Goal: Task Accomplishment & Management: Manage account settings

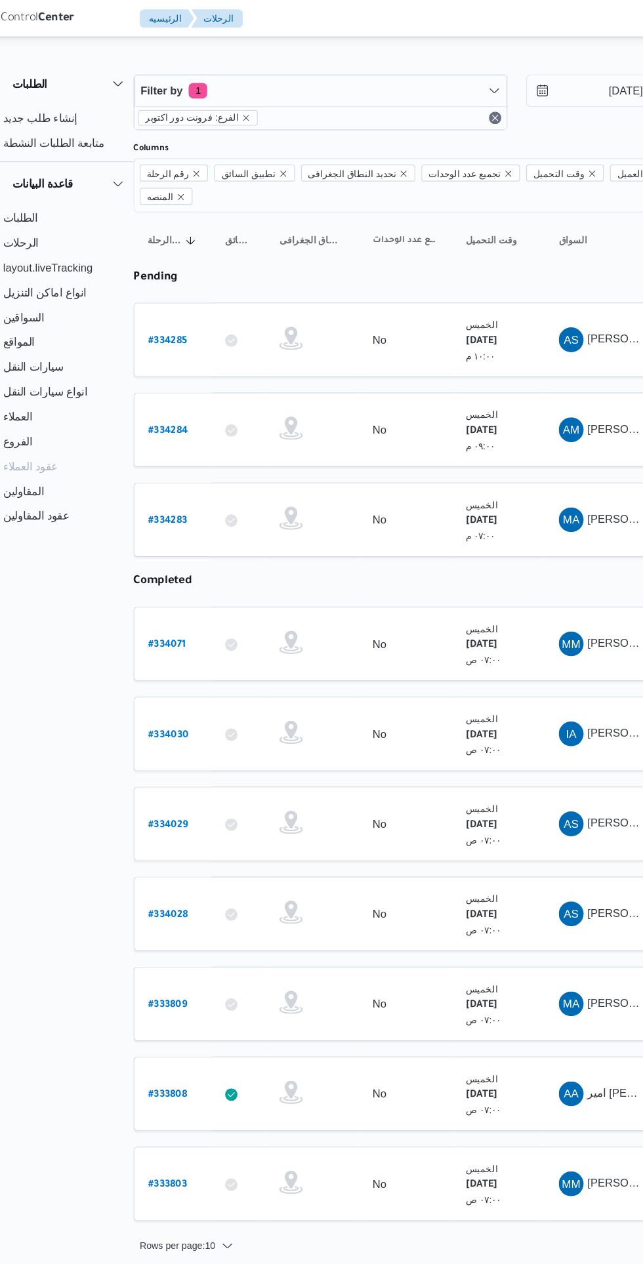
click at [178, 279] on link "# 334285" at bounding box center [178, 288] width 33 height 18
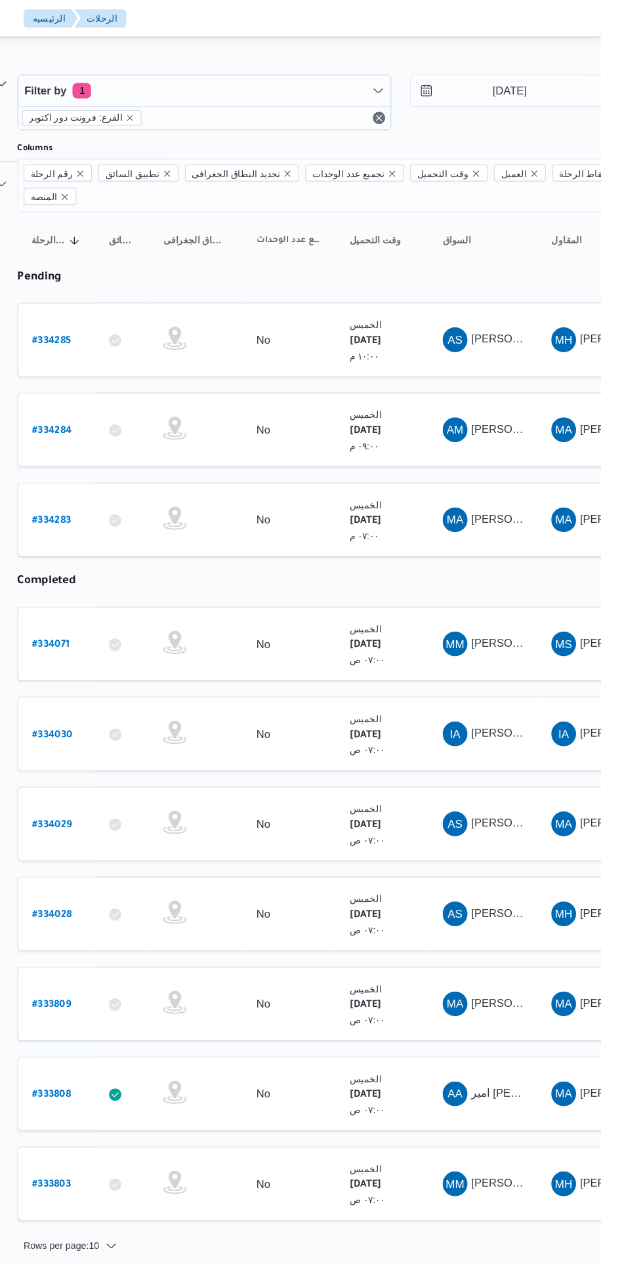
scroll to position [0, 20]
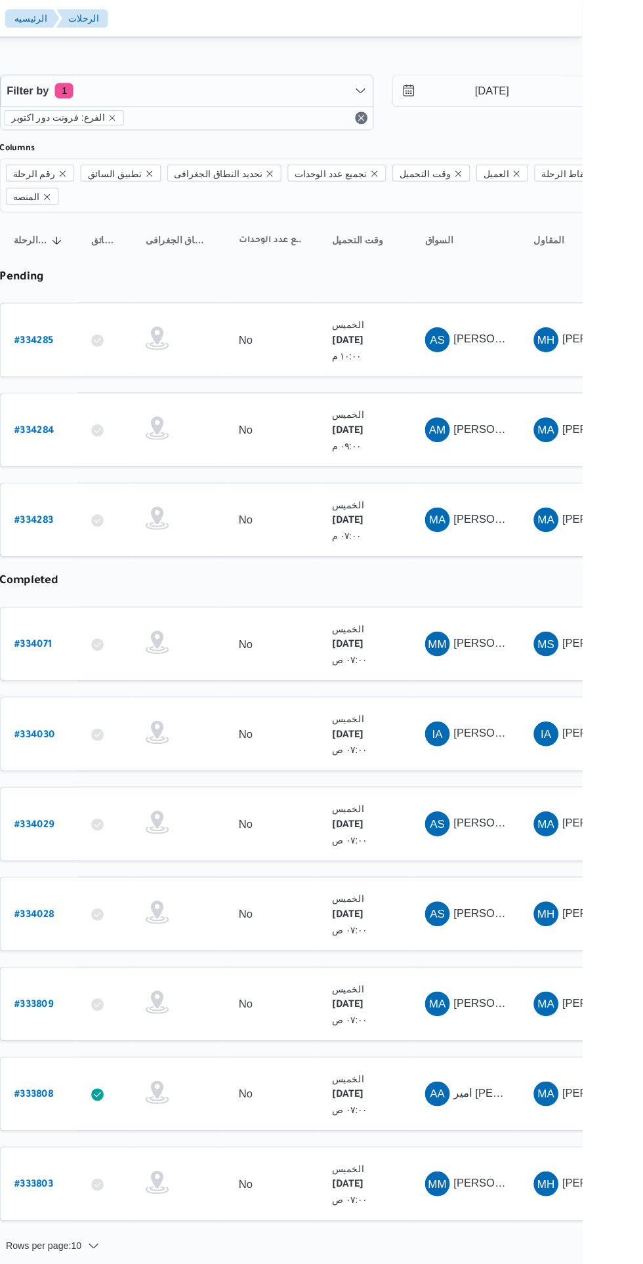
click at [561, 353] on span "AM [PERSON_NAME] [PERSON_NAME]" at bounding box center [544, 363] width 68 height 21
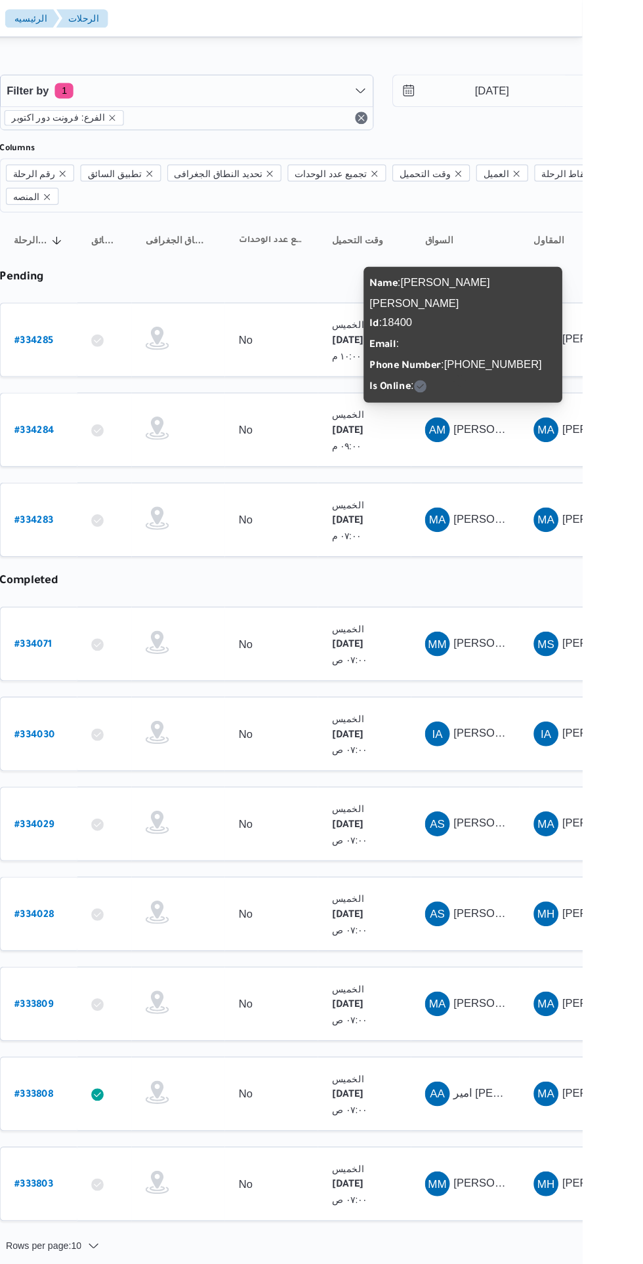
click at [572, 424] on div "MA [PERSON_NAME] [PERSON_NAME]" at bounding box center [543, 439] width 79 height 31
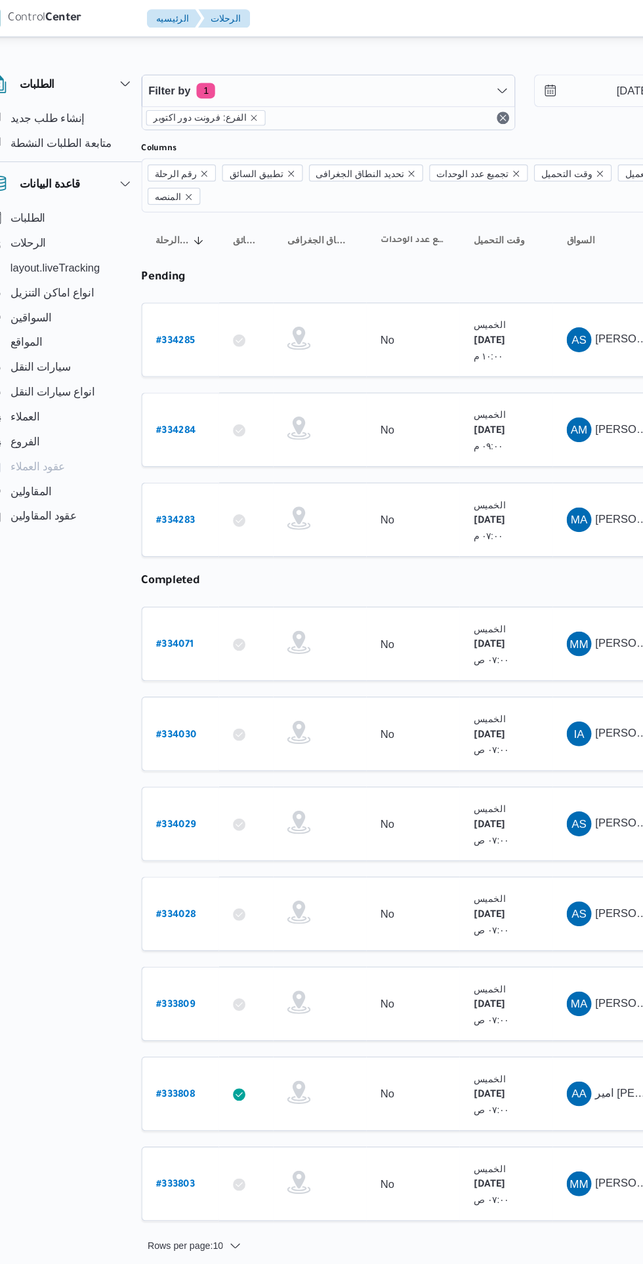
scroll to position [0, 21]
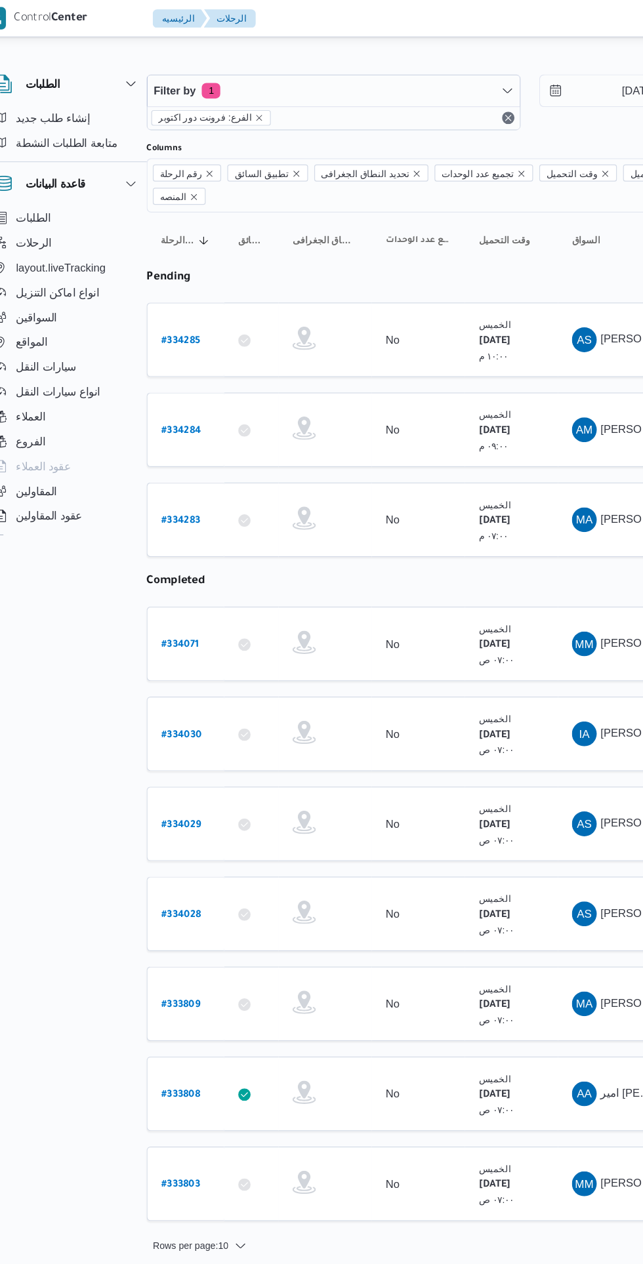
click at [184, 284] on b "# 334285" at bounding box center [178, 288] width 33 height 9
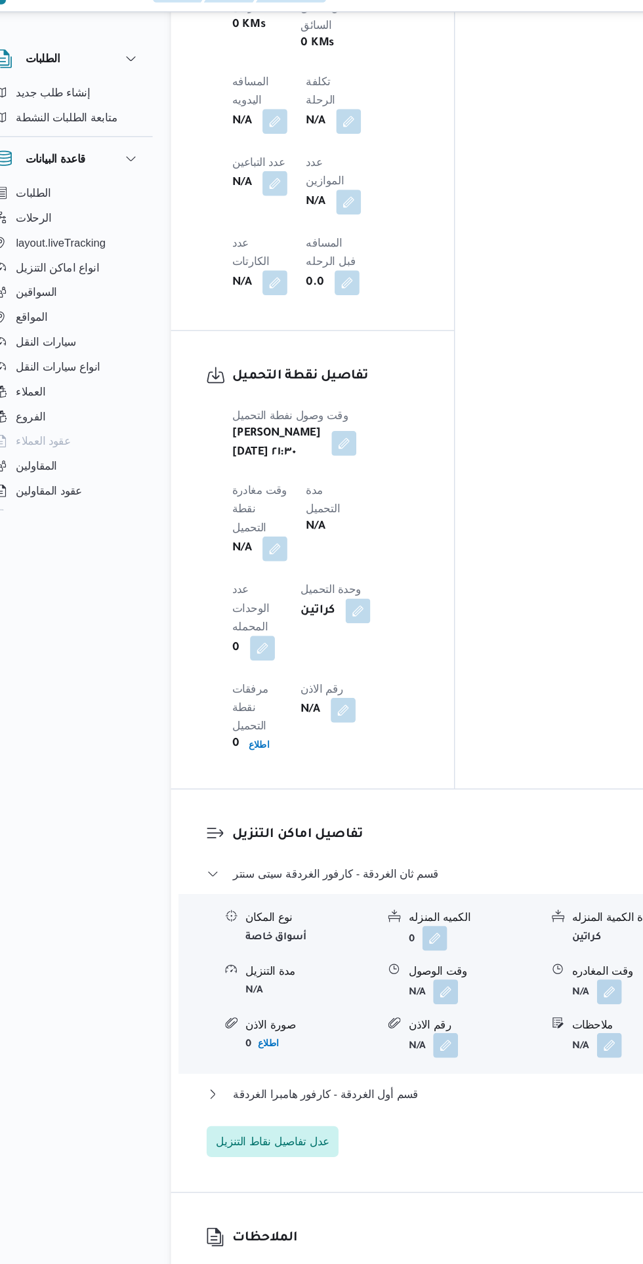
scroll to position [1097, 0]
click at [388, 357] on div "وقت وصول نفطة التحميل [PERSON_NAME][DATE] ٢١:٣٠ وقت مغادرة نقطة التحميل N/A مدة…" at bounding box center [301, 512] width 174 height 310
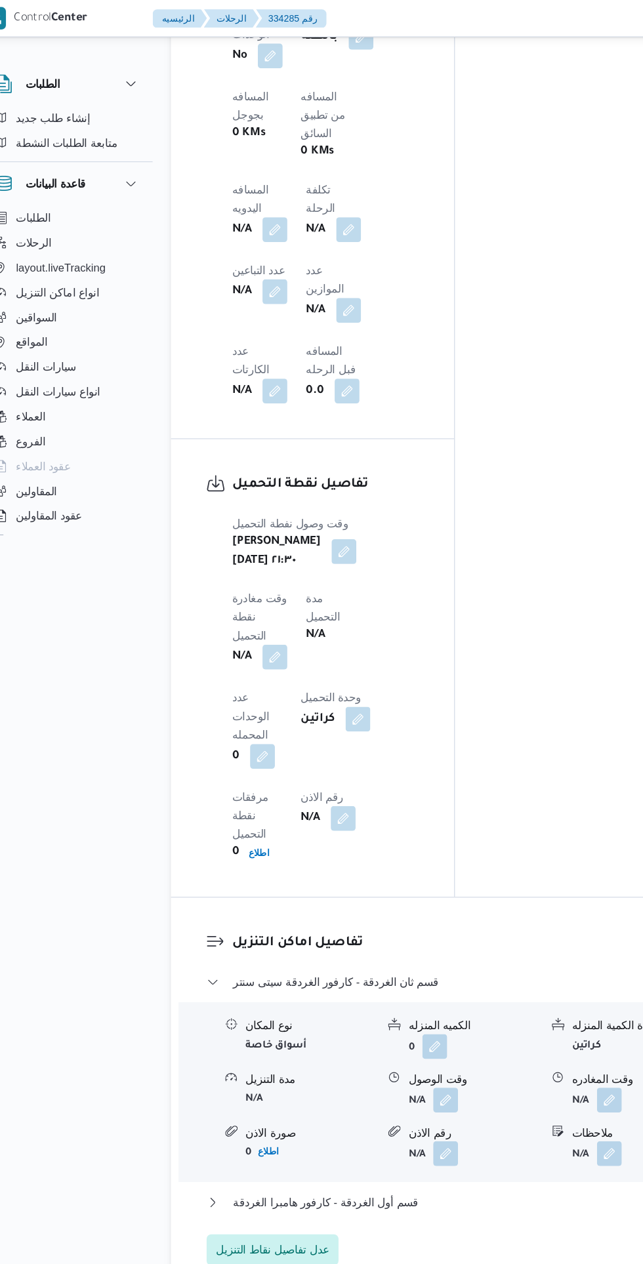
scroll to position [1016, 0]
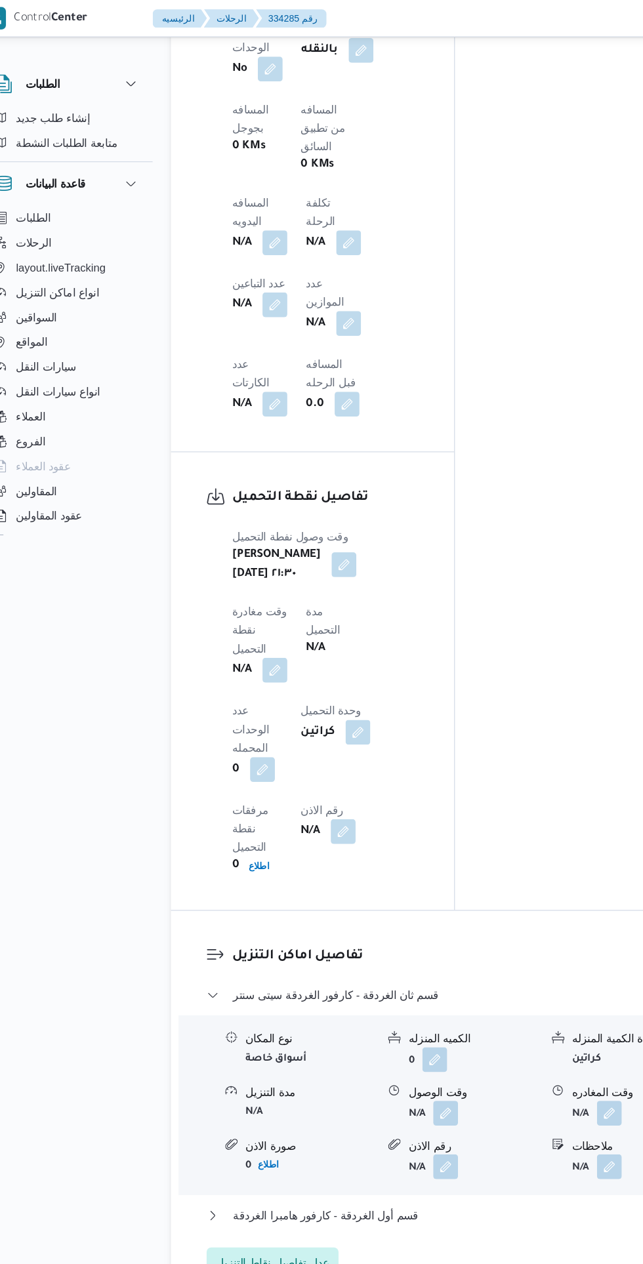
click at [269, 556] on button "button" at bounding box center [258, 566] width 21 height 21
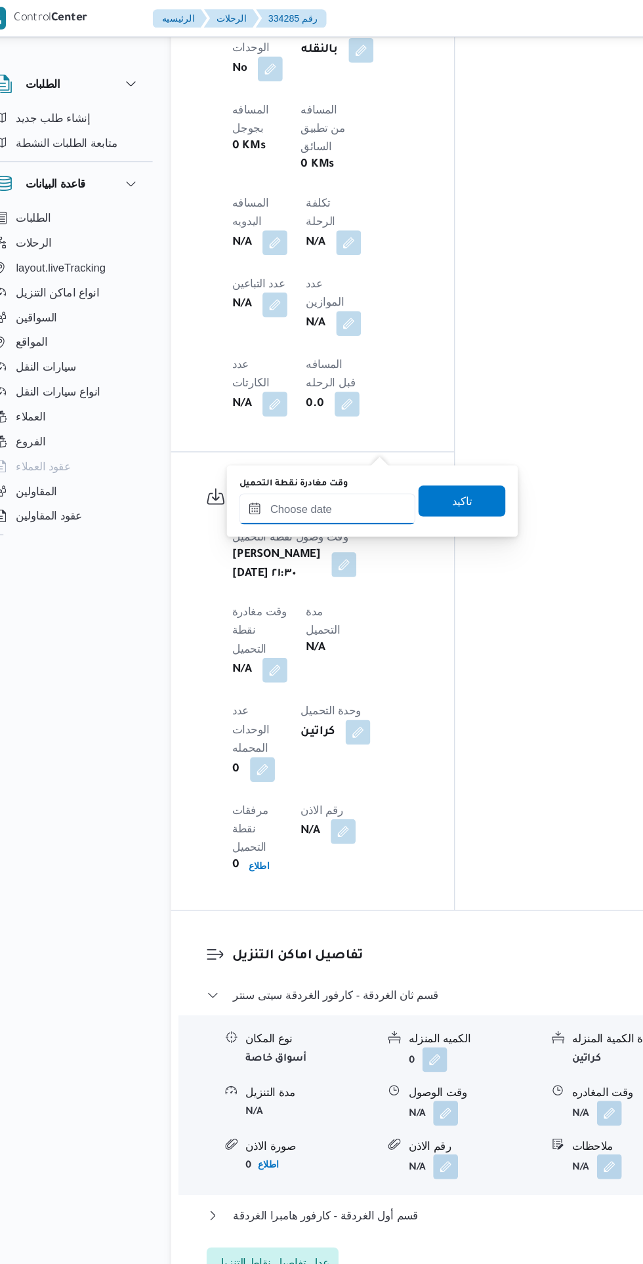
click at [334, 425] on input "وقت مغادرة نقطة التحميل" at bounding box center [302, 430] width 149 height 26
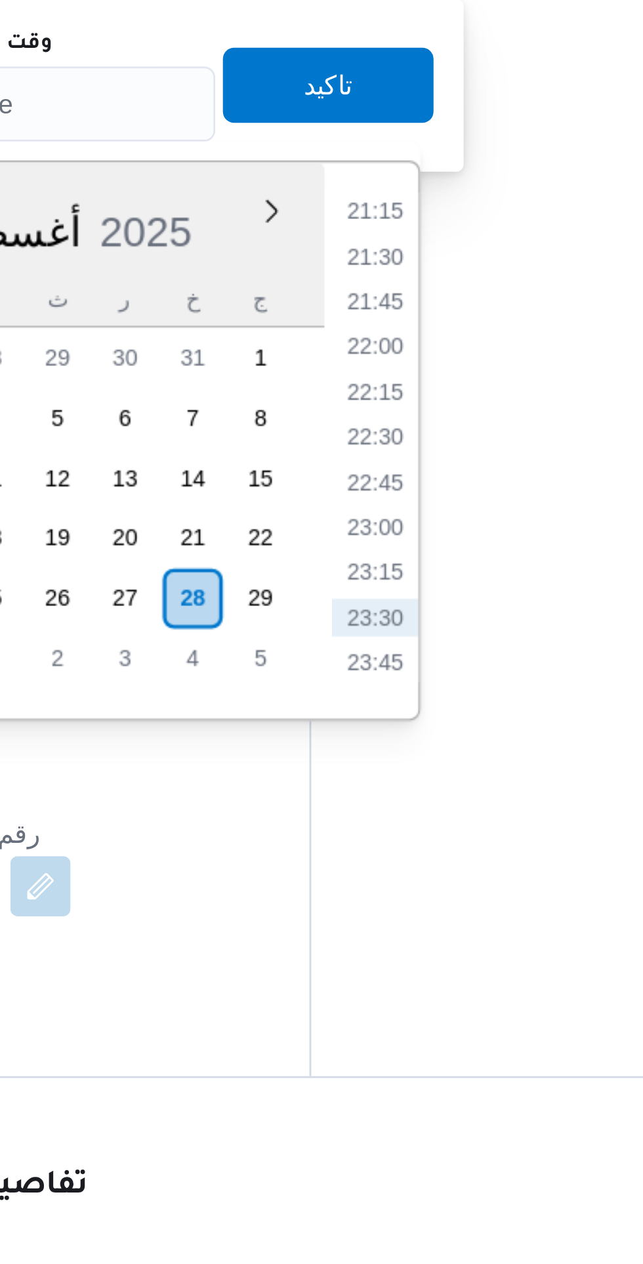
click at [435, 543] on li "22:30" at bounding box center [433, 546] width 30 height 13
type input "[DATE] ٢٢:٣٠"
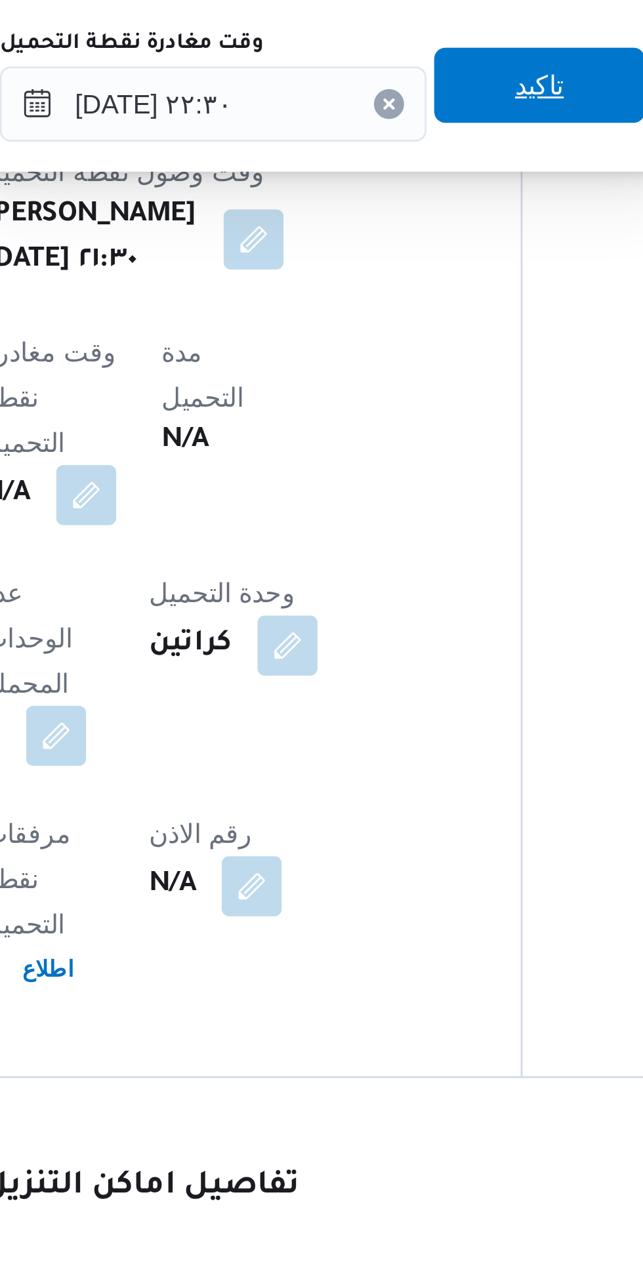
click at [423, 426] on span "تاكيد" at bounding box center [416, 424] width 17 height 16
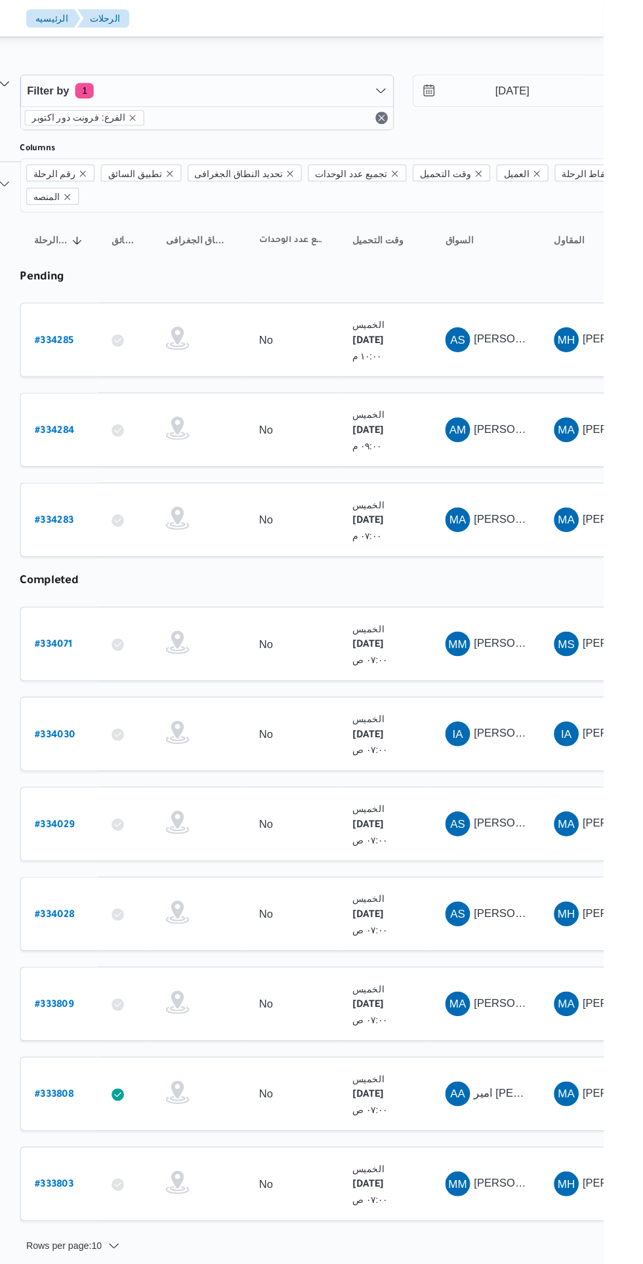
scroll to position [0, 20]
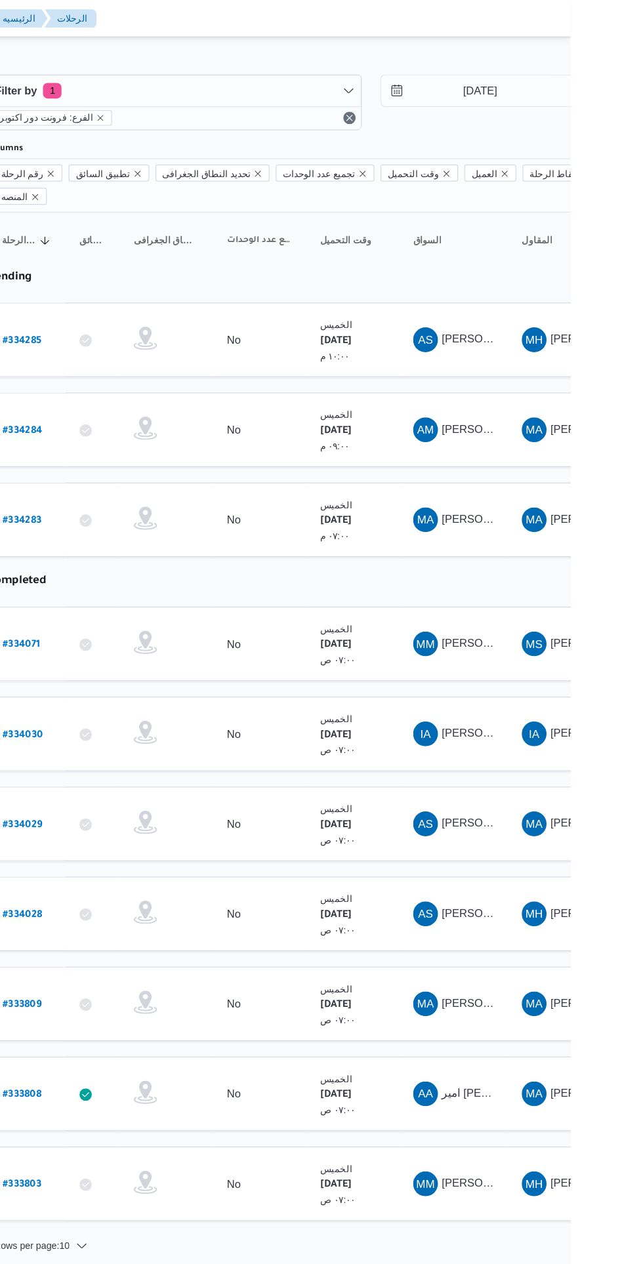
click at [529, 429] on div "MA" at bounding box center [520, 439] width 21 height 21
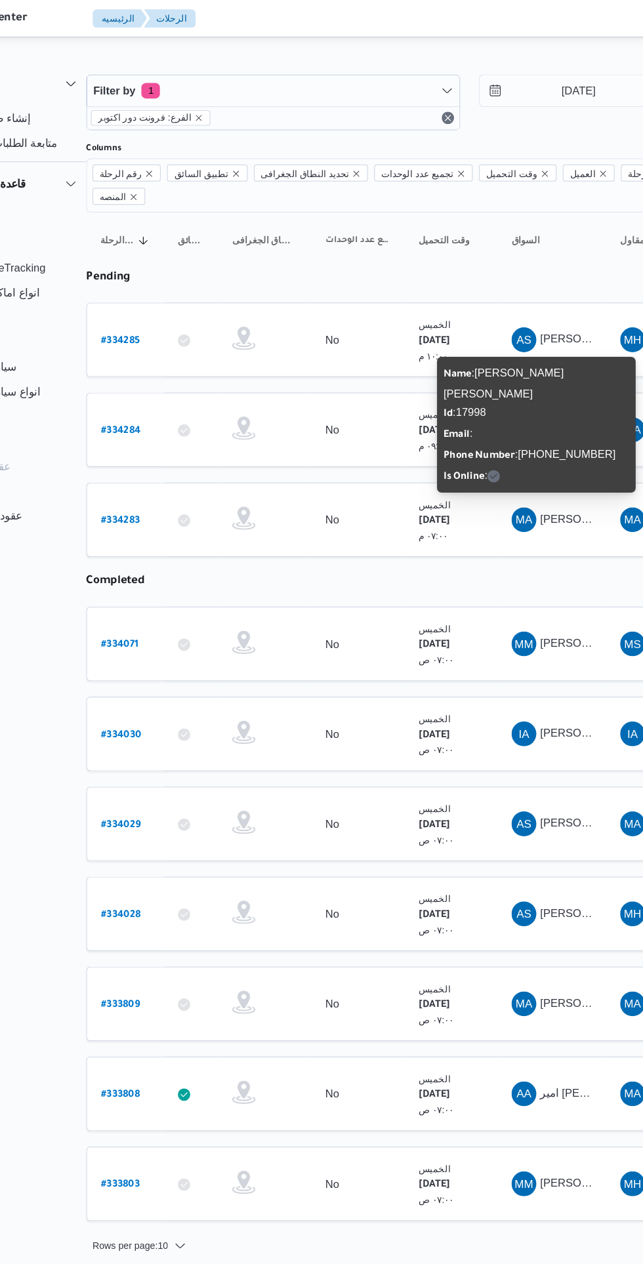
scroll to position [0, 21]
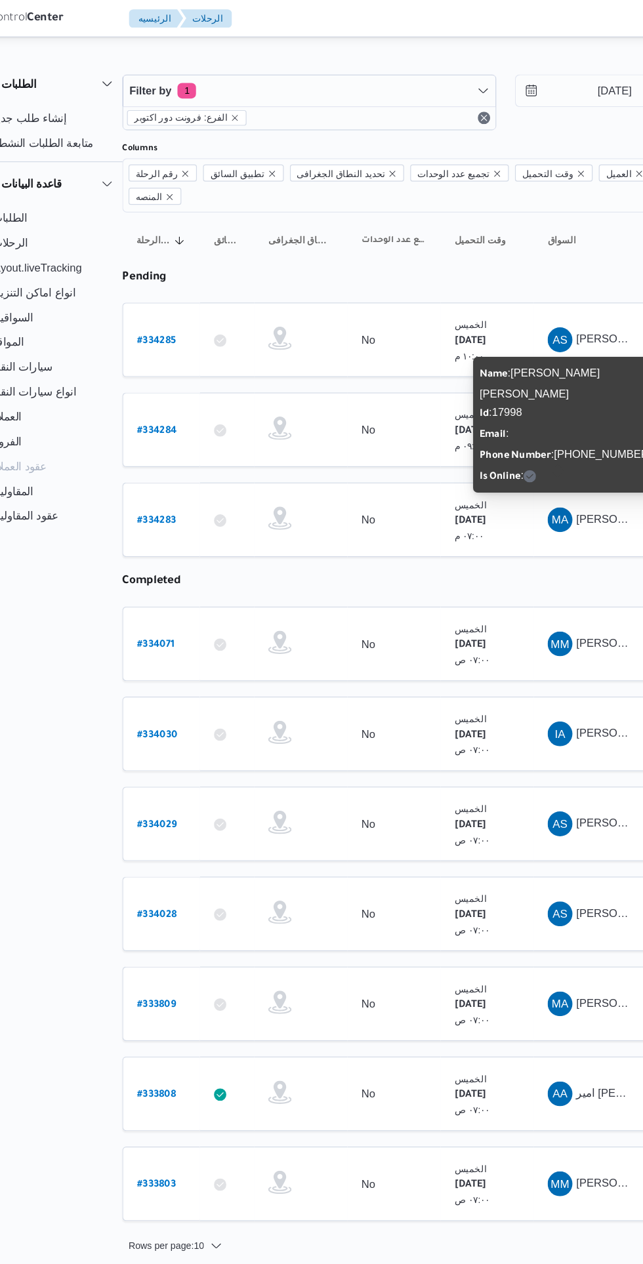
click at [189, 436] on b "# 334283" at bounding box center [178, 440] width 33 height 9
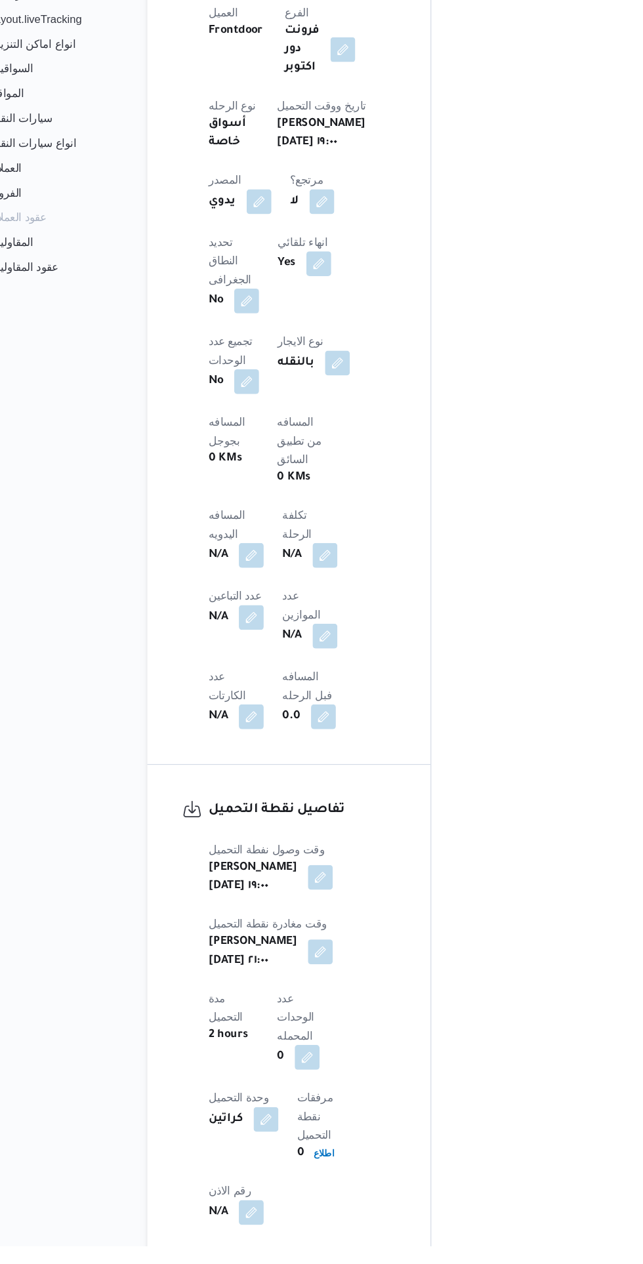
scroll to position [526, 0]
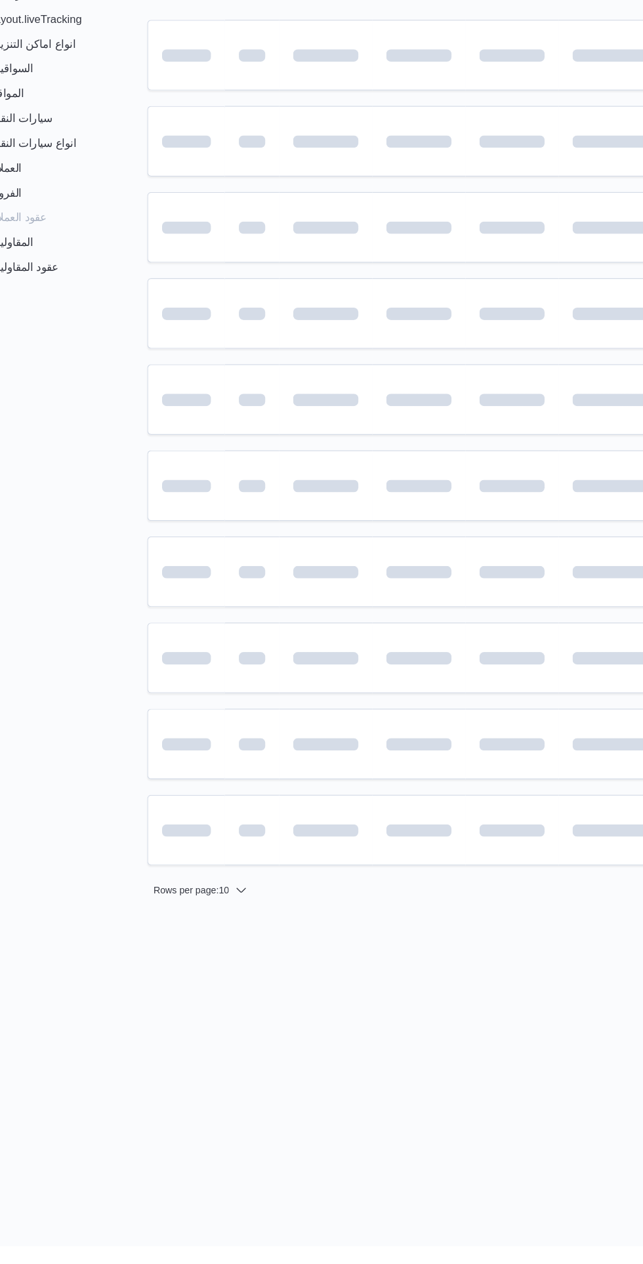
scroll to position [0, 21]
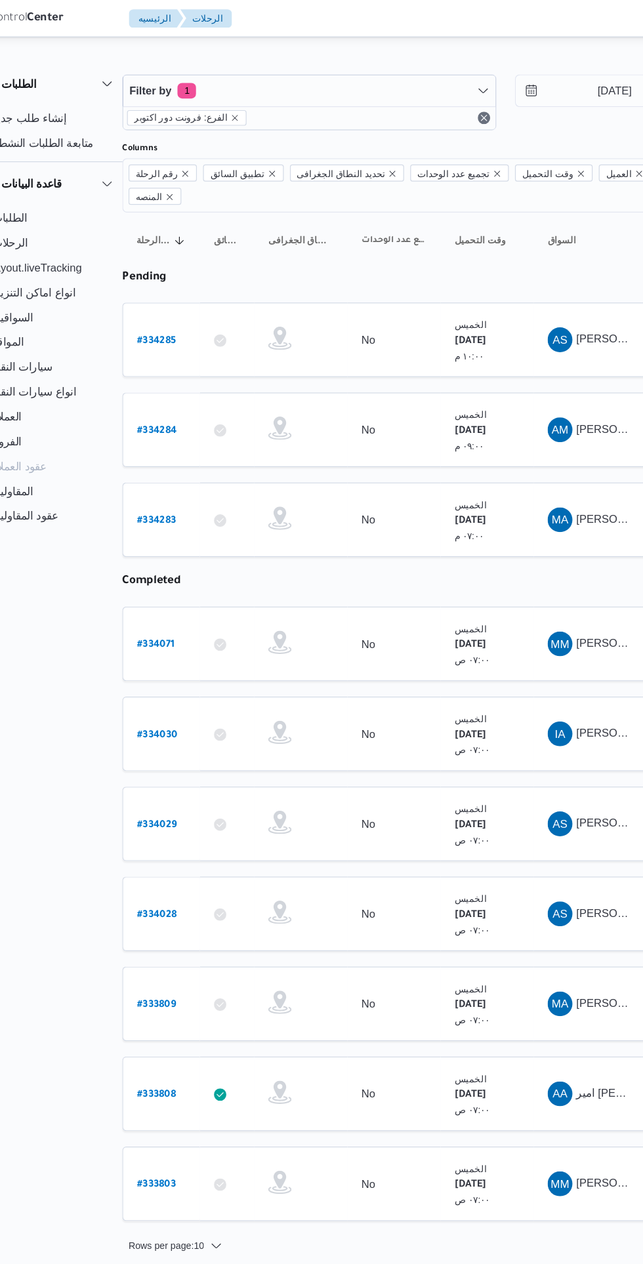
click at [191, 284] on b "# 334285" at bounding box center [178, 288] width 33 height 9
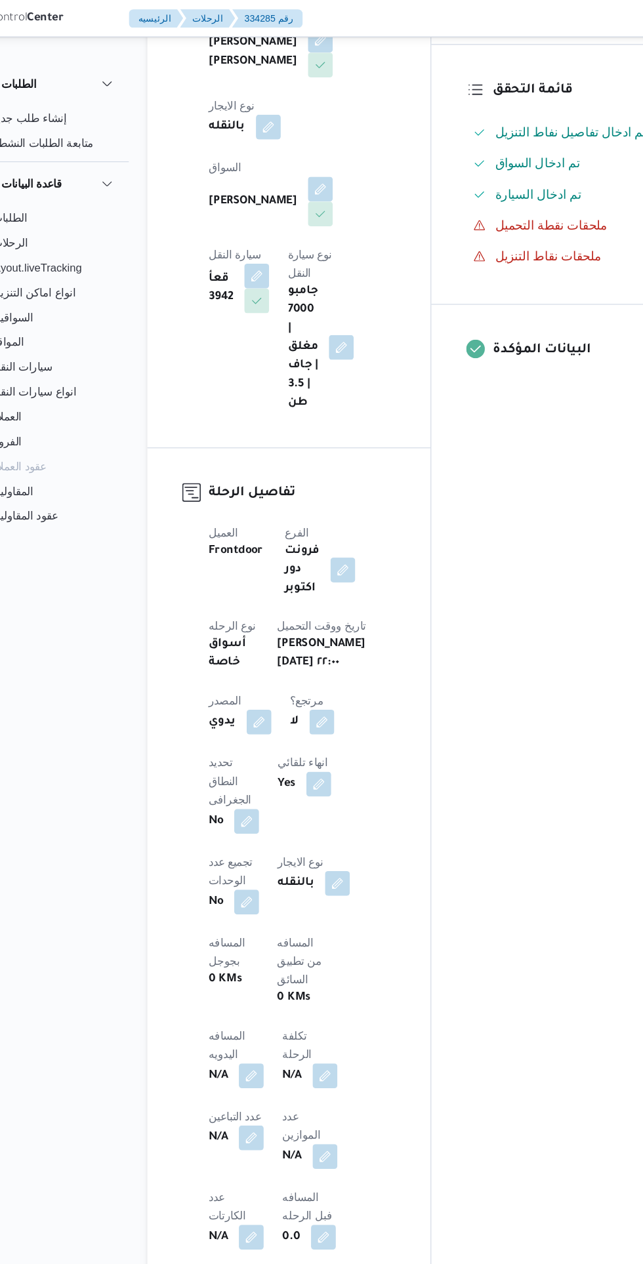
scroll to position [304, 0]
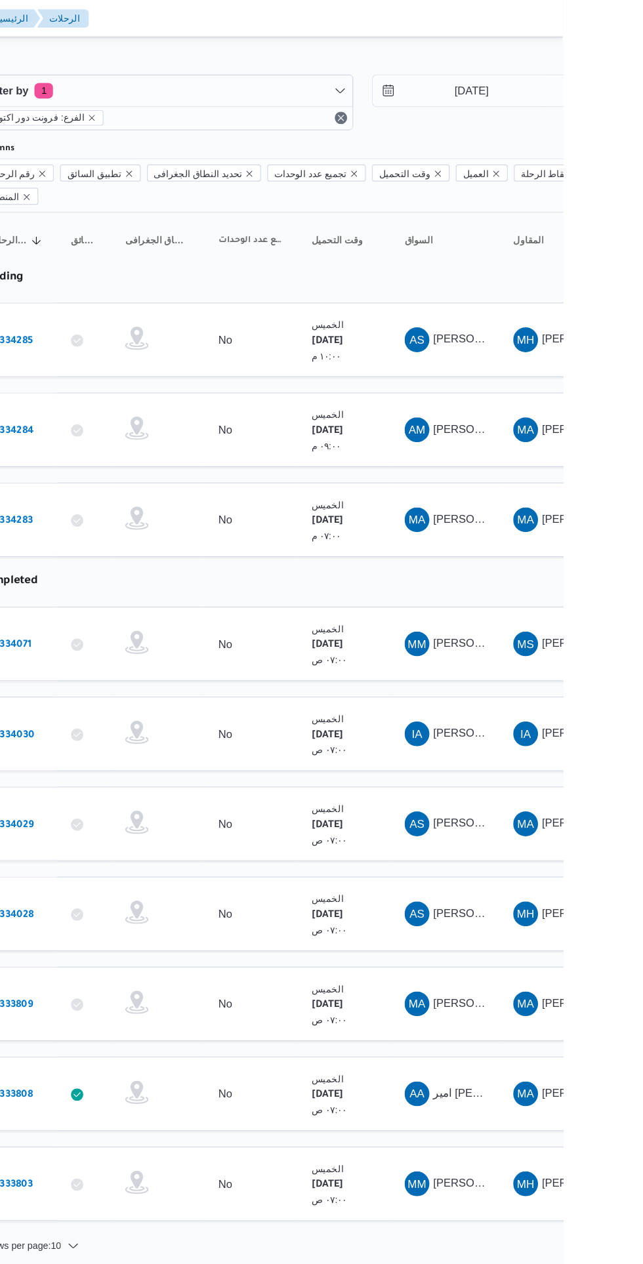
scroll to position [0, 21]
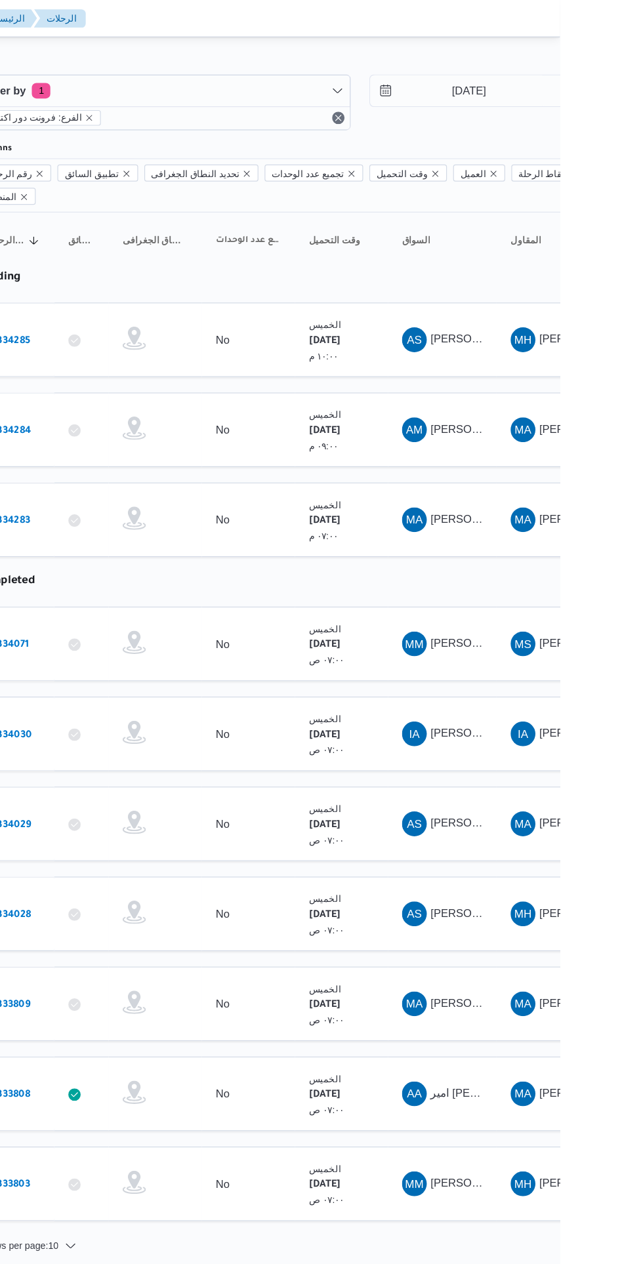
click at [555, 434] on span "[PERSON_NAME] [PERSON_NAME]" at bounding box center [609, 439] width 153 height 10
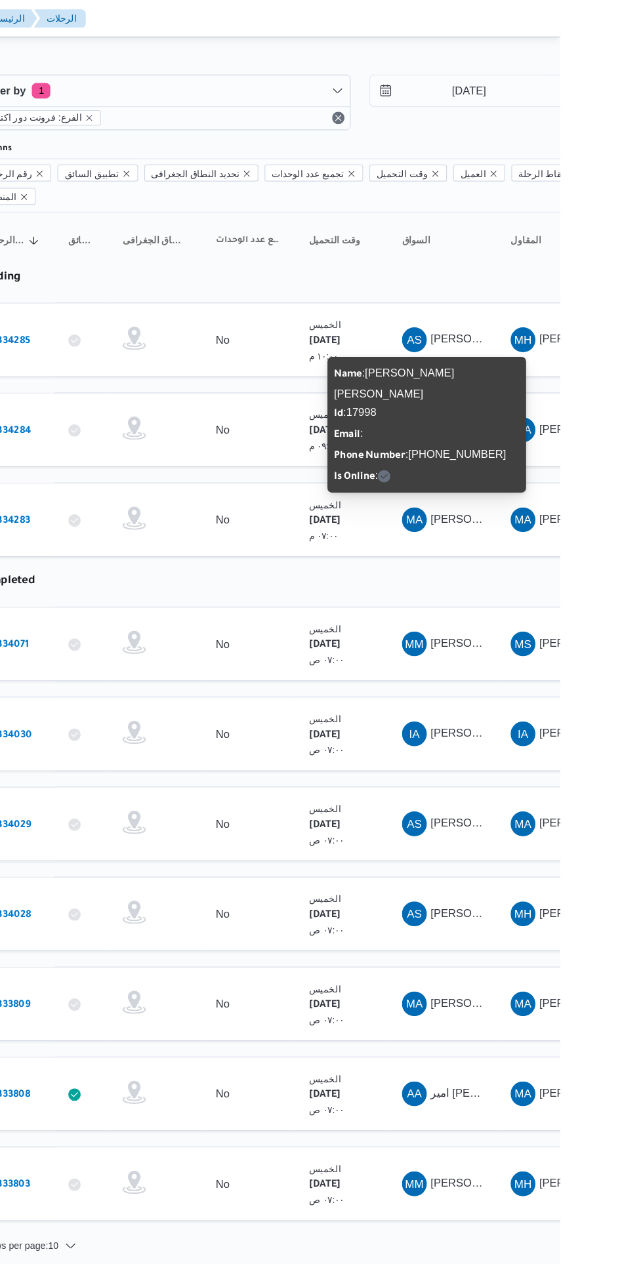
click at [506, 471] on table "رقم الرحلة Click to sort in ascending order تطبيق السائق Click to sort in ascen…" at bounding box center [543, 613] width 787 height 866
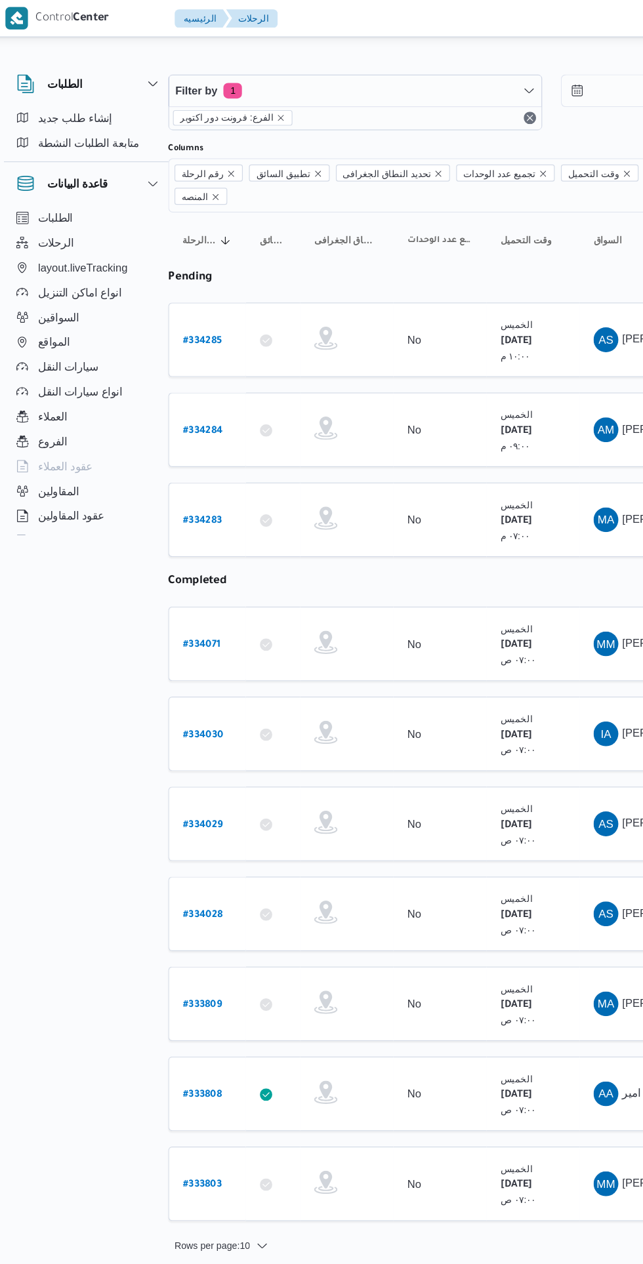
click at [164, 360] on b "# 334284" at bounding box center [178, 364] width 33 height 9
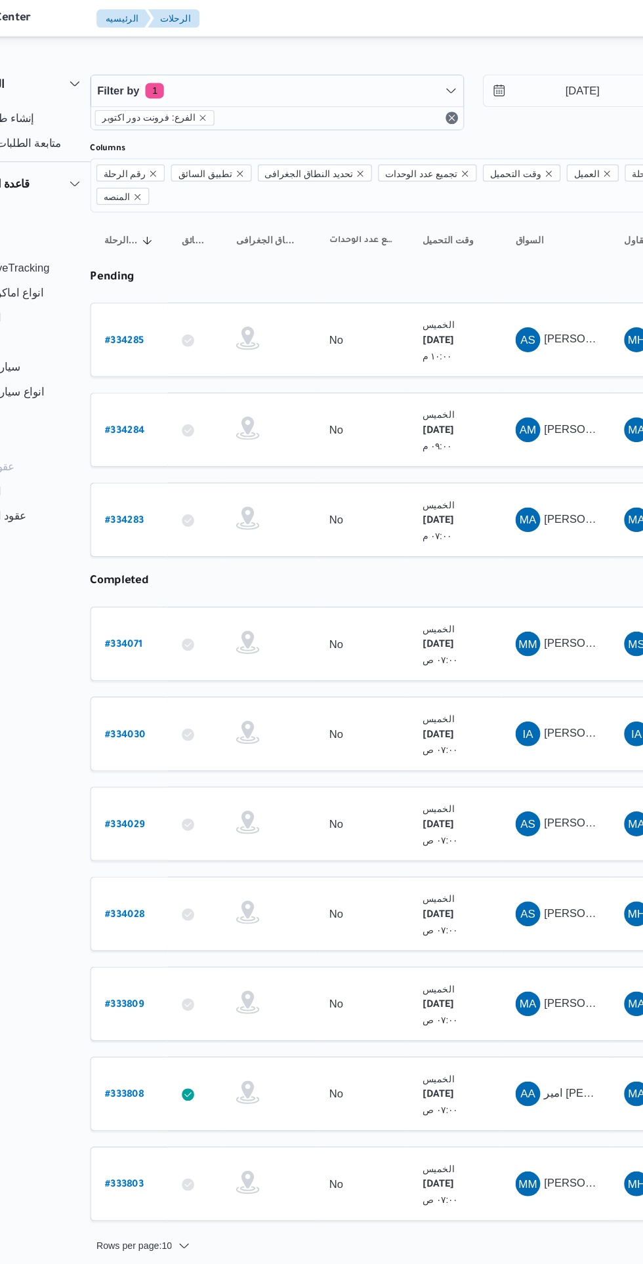
scroll to position [0, 21]
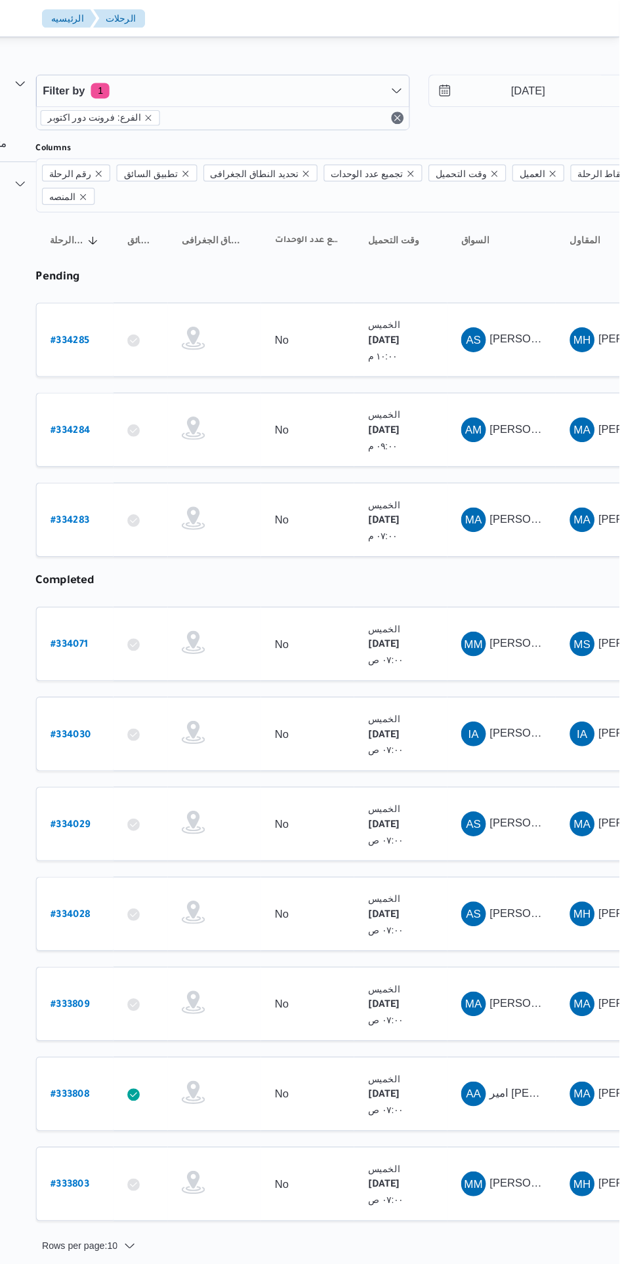
click at [544, 353] on span "AM [PERSON_NAME] [PERSON_NAME]" at bounding box center [543, 363] width 68 height 21
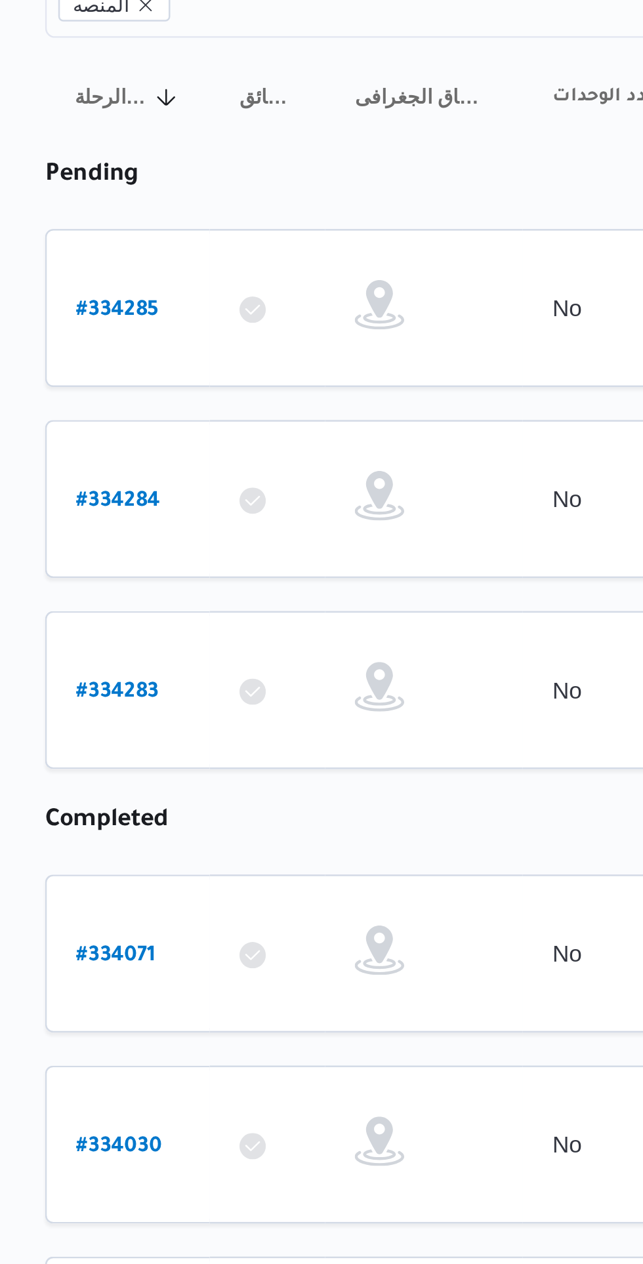
click at [181, 360] on b "# 334284" at bounding box center [178, 364] width 33 height 9
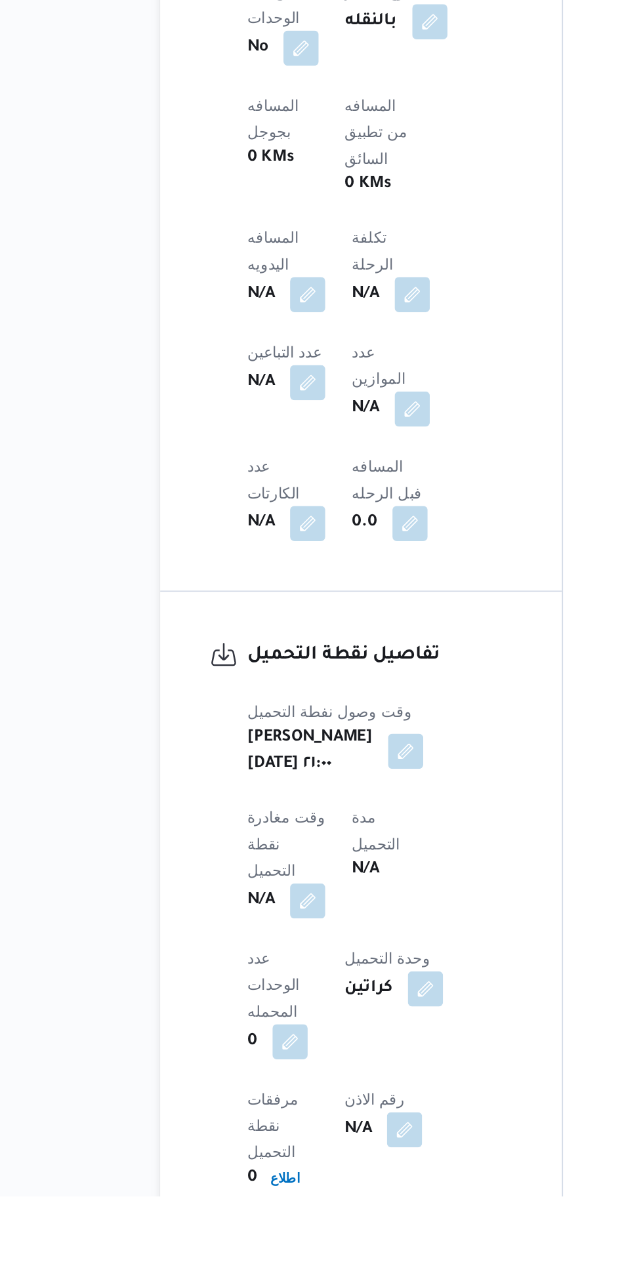
scroll to position [485, 0]
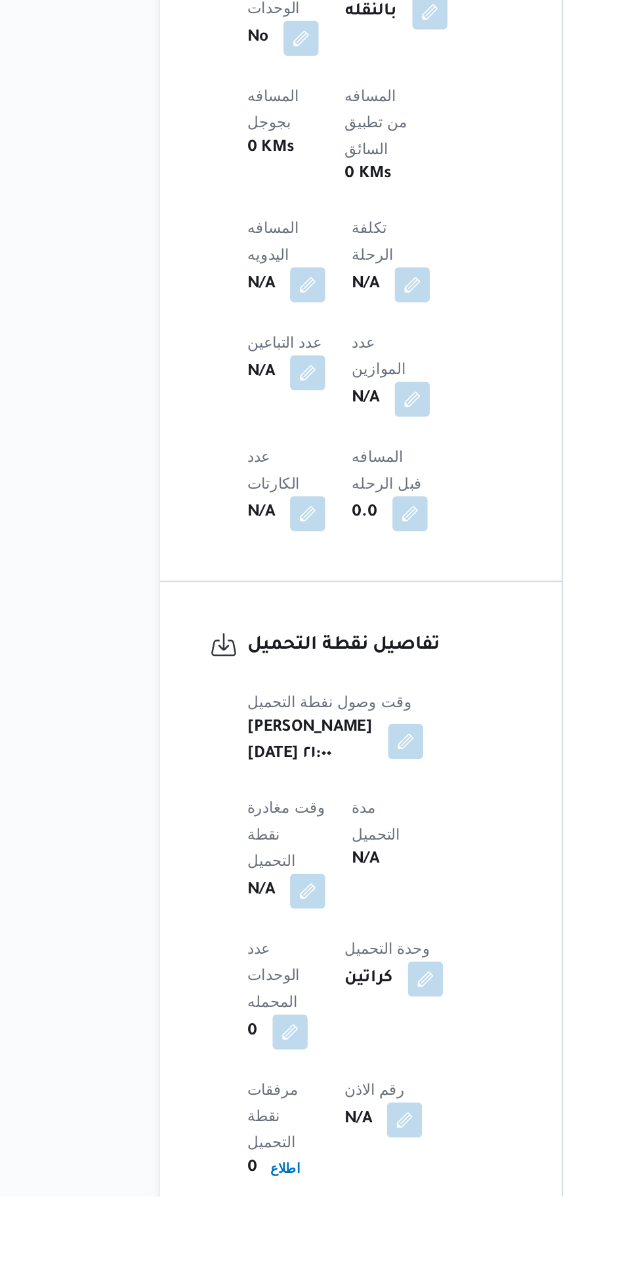
click at [269, 1072] on button "button" at bounding box center [258, 1082] width 21 height 21
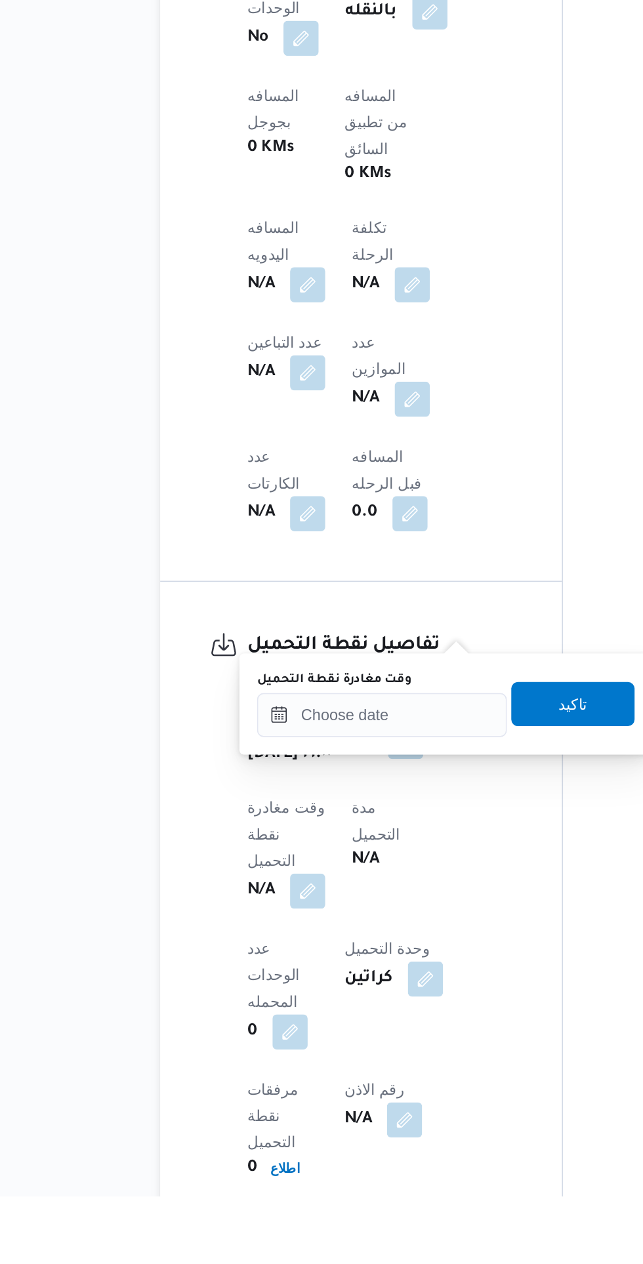
click at [314, 956] on label "وقت مغادرة نقطة التحميل" at bounding box center [274, 956] width 92 height 10
click at [314, 964] on input "وقت مغادرة نقطة التحميل" at bounding box center [302, 977] width 149 height 26
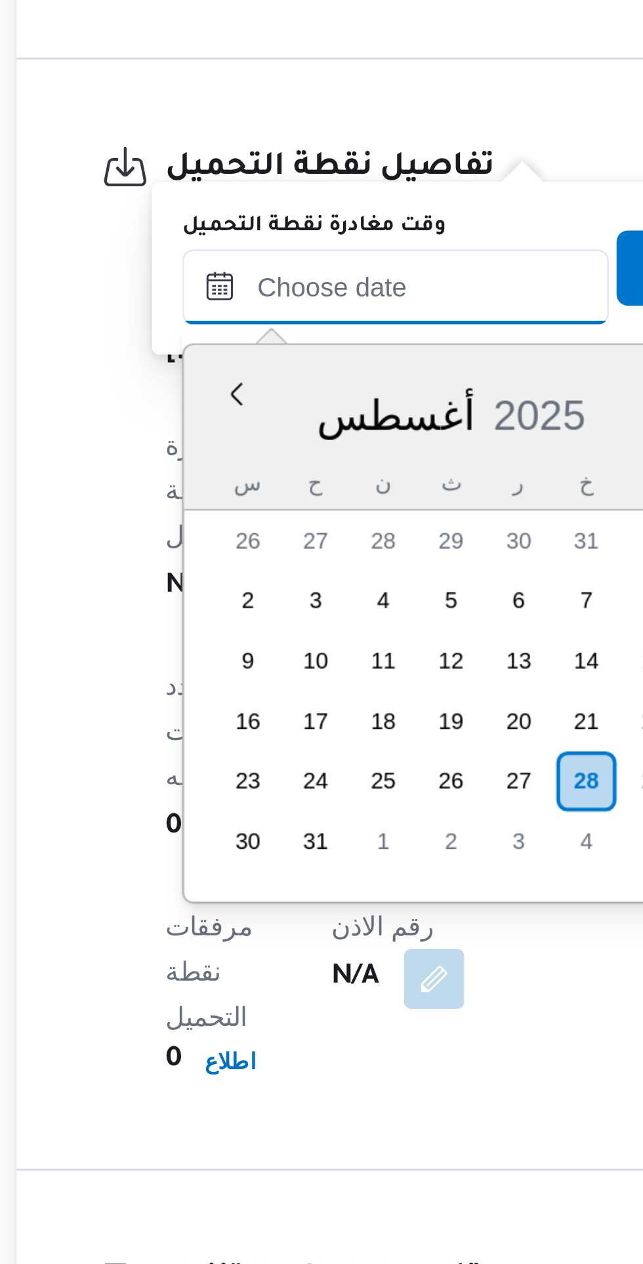
scroll to position [562, 0]
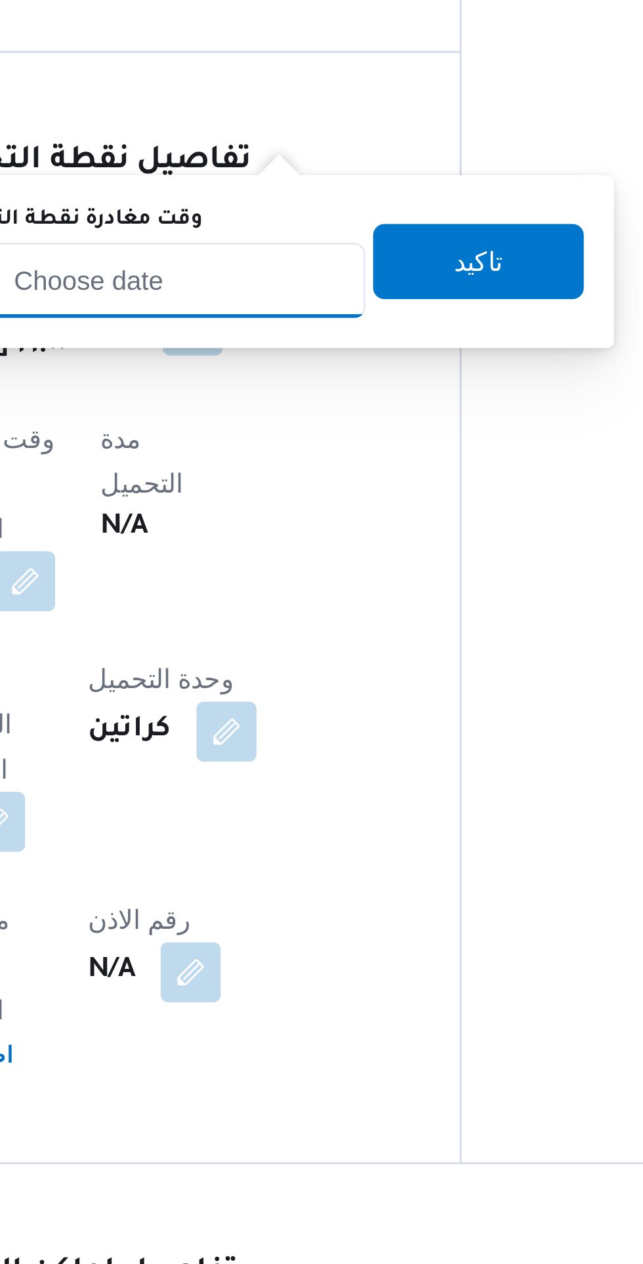
click at [357, 896] on input "وقت مغادرة نقطة التحميل" at bounding box center [302, 900] width 149 height 26
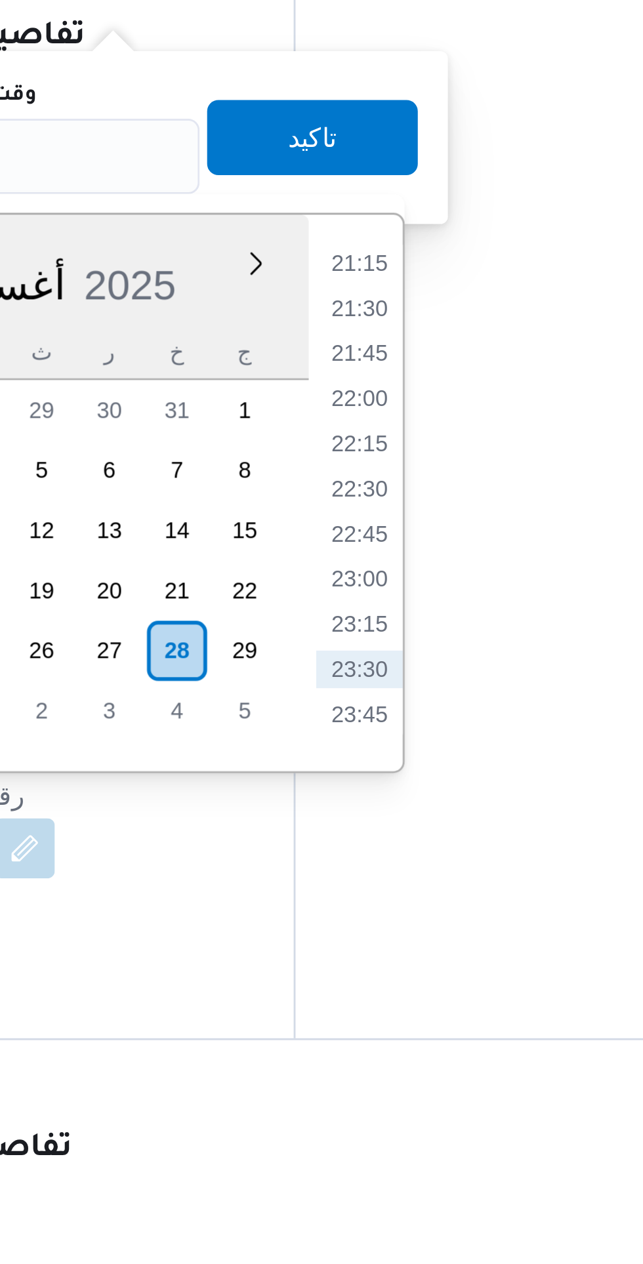
click at [435, 984] on li "22:00" at bounding box center [433, 984] width 30 height 13
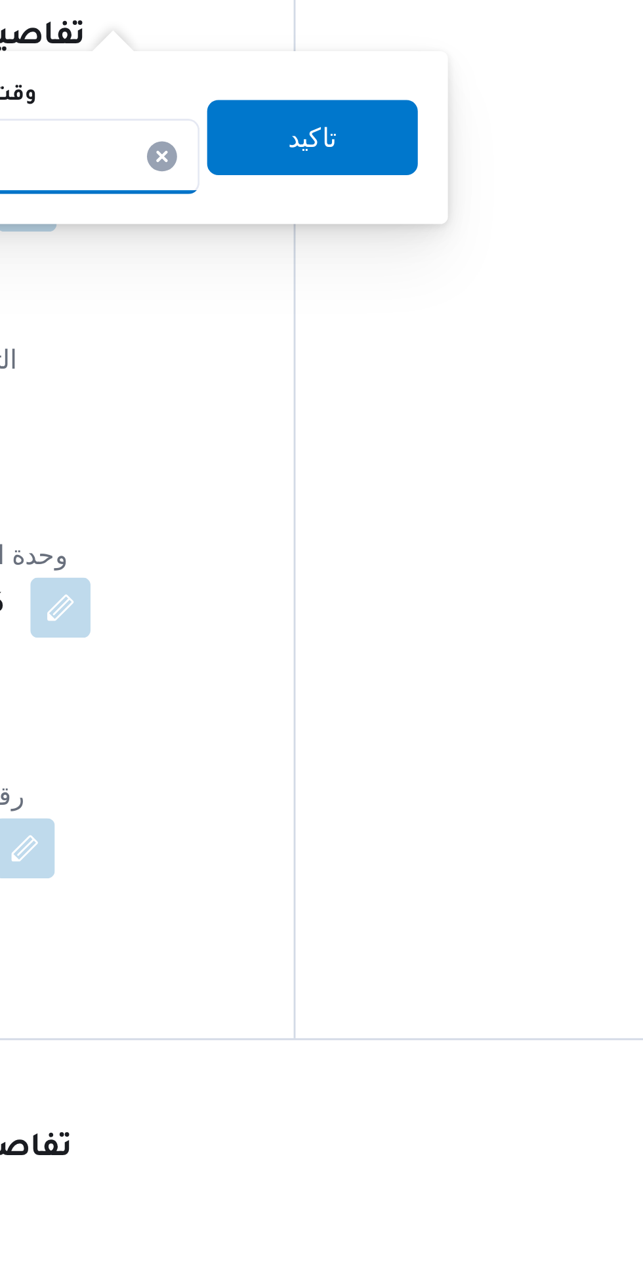
type input "[DATE] ٢٢:٠٠"
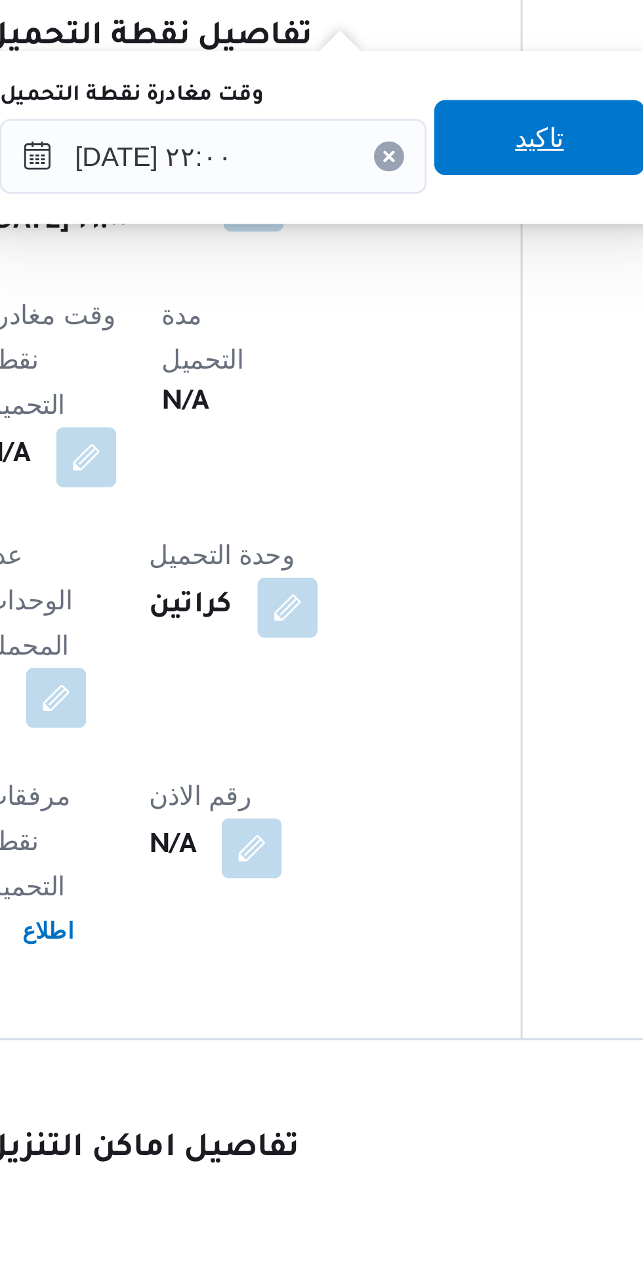
click at [425, 890] on span "تاكيد" at bounding box center [416, 893] width 17 height 16
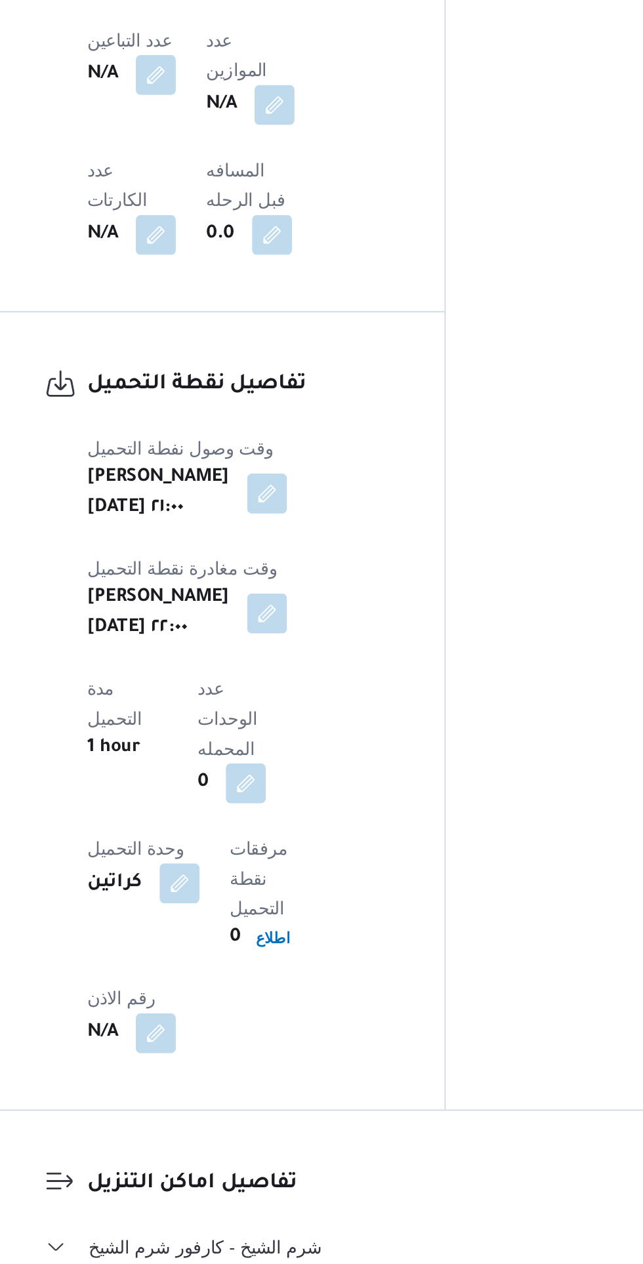
scroll to position [837, 0]
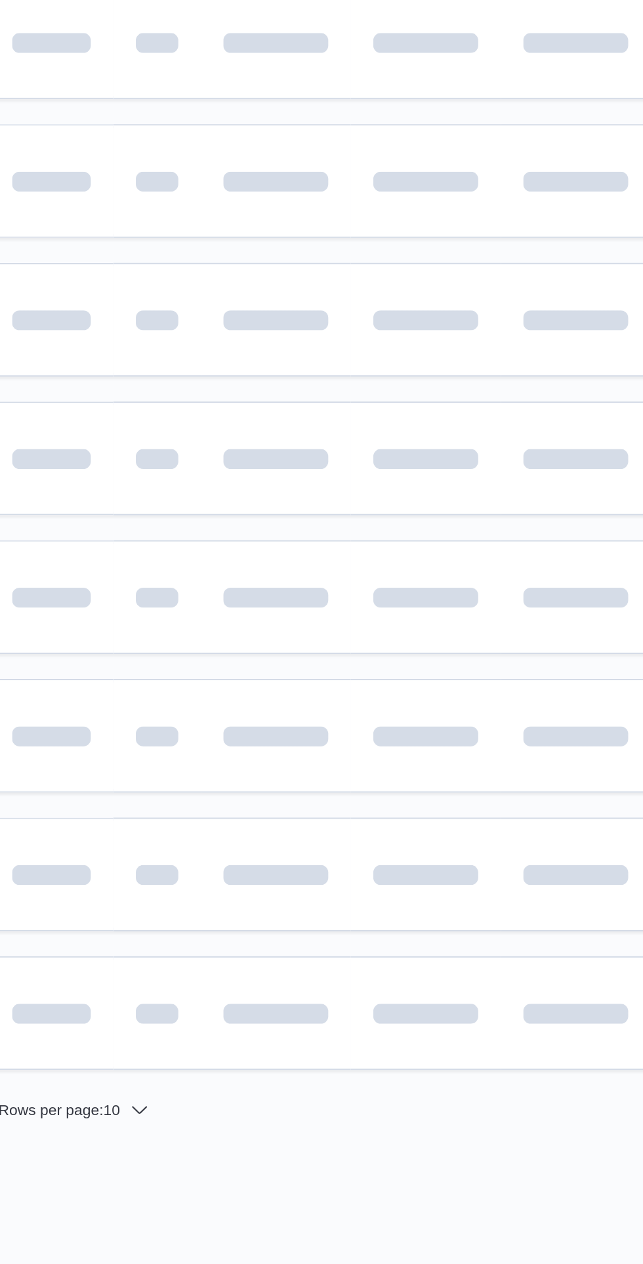
scroll to position [0, 21]
